Goal: Information Seeking & Learning: Learn about a topic

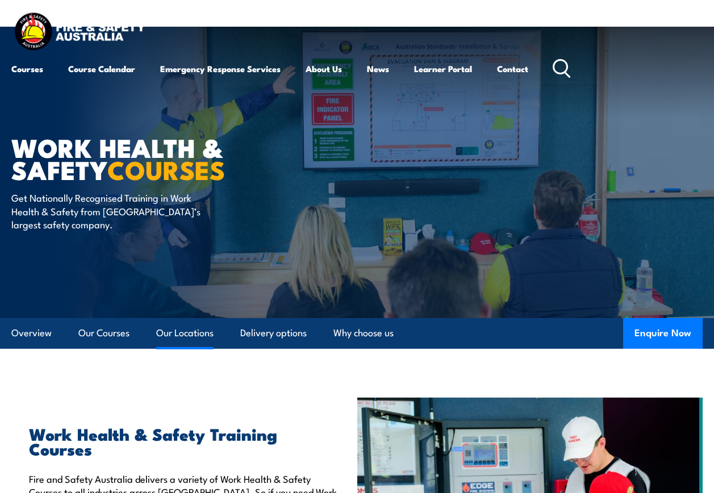
click at [182, 332] on link "Our Locations" at bounding box center [184, 333] width 57 height 30
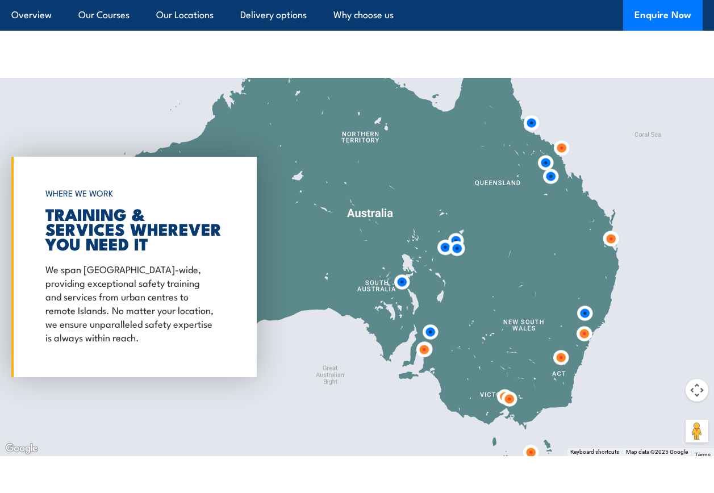
scroll to position [1520, 0]
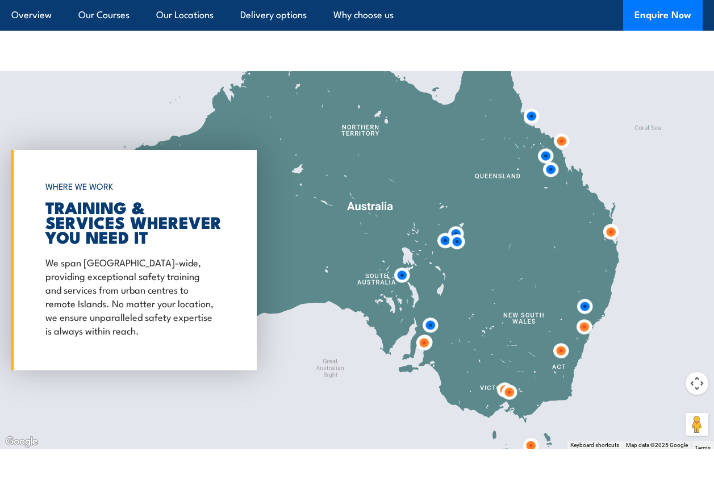
click at [432, 324] on img at bounding box center [430, 325] width 30 height 30
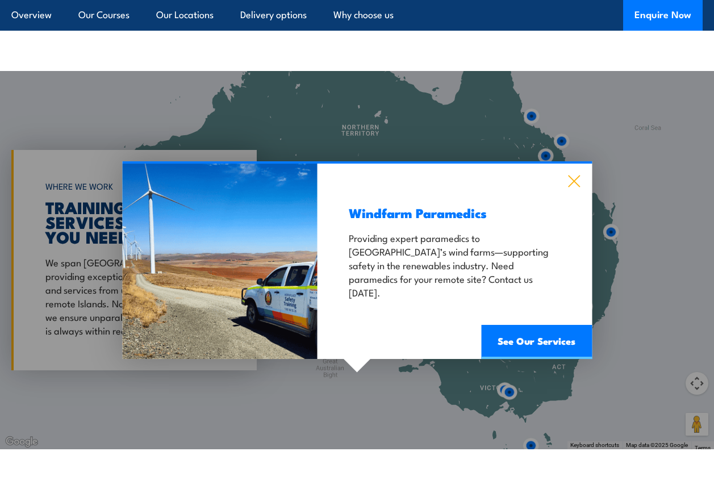
click at [574, 180] on icon at bounding box center [574, 181] width 13 height 12
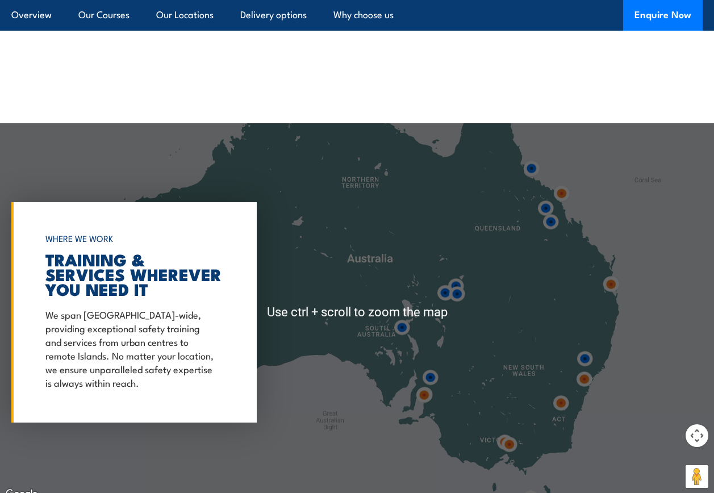
scroll to position [1464, 0]
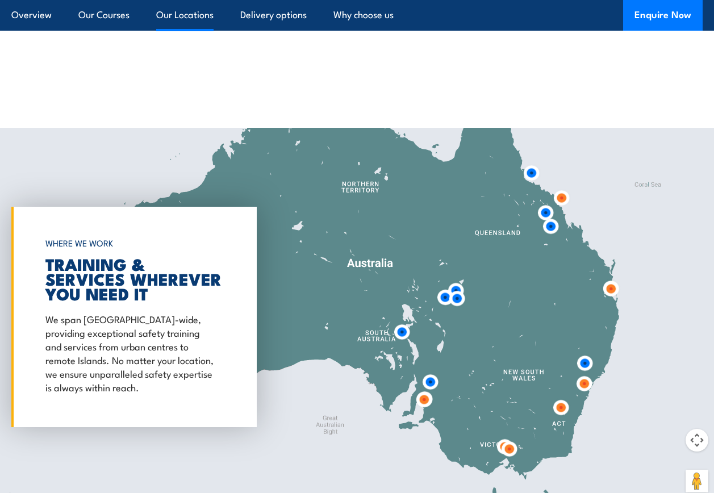
click at [174, 16] on link "Our Locations" at bounding box center [184, 15] width 57 height 30
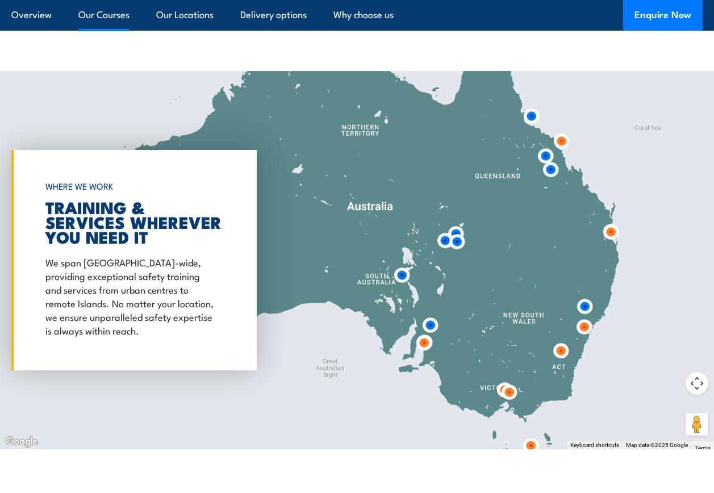
click at [118, 16] on link "Our Courses" at bounding box center [103, 15] width 51 height 30
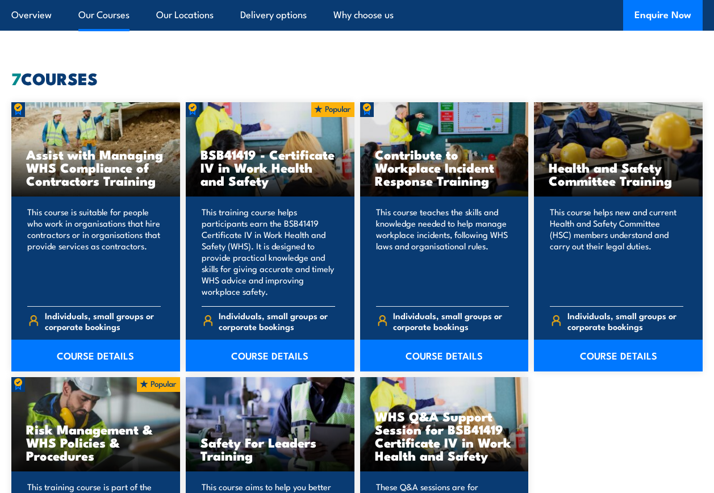
scroll to position [898, 0]
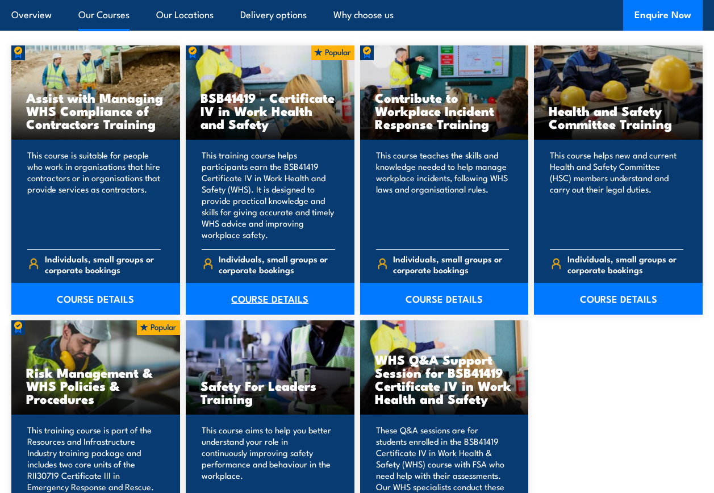
click at [267, 300] on link "COURSE DETAILS" at bounding box center [270, 299] width 169 height 32
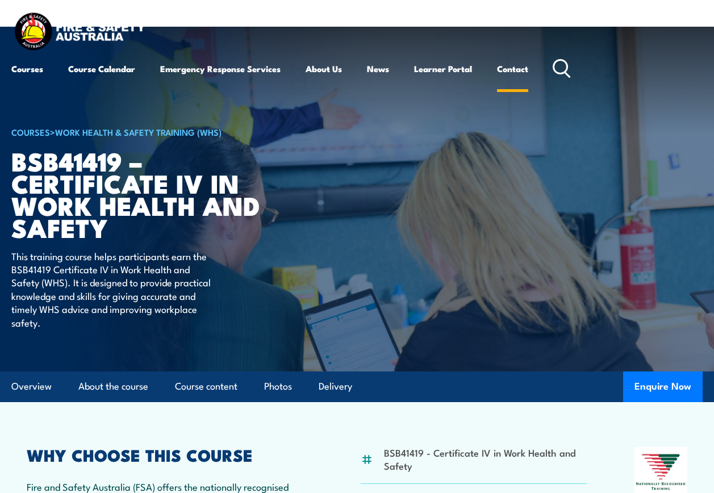
click at [516, 70] on link "Contact" at bounding box center [512, 68] width 31 height 27
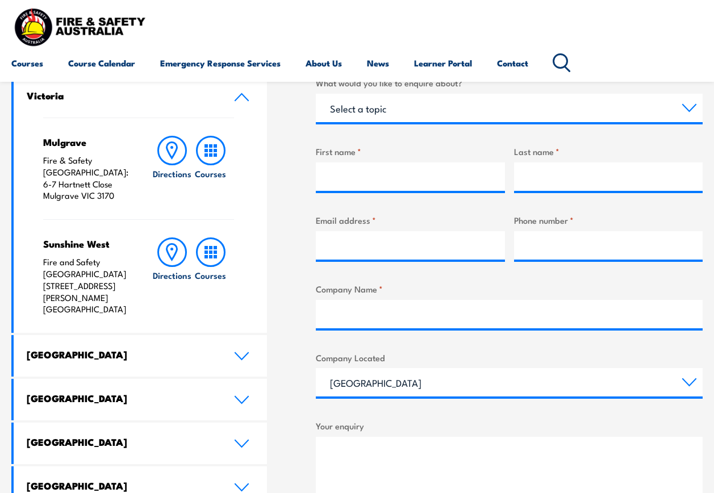
scroll to position [455, 0]
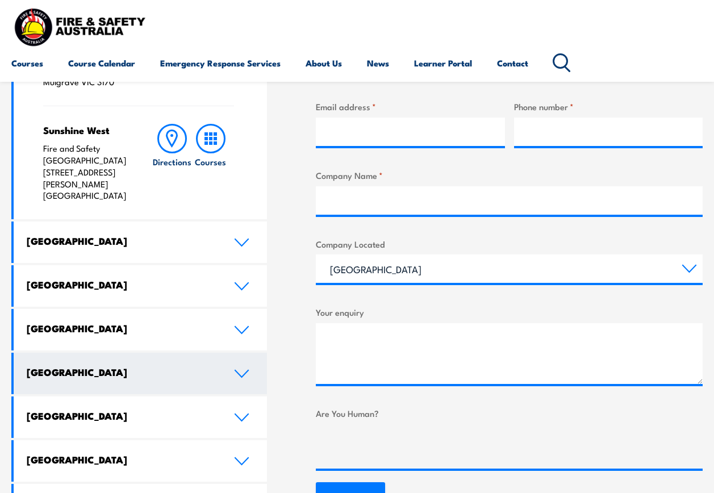
click at [238, 370] on icon at bounding box center [241, 373] width 13 height 7
